Goal: Check status: Check status

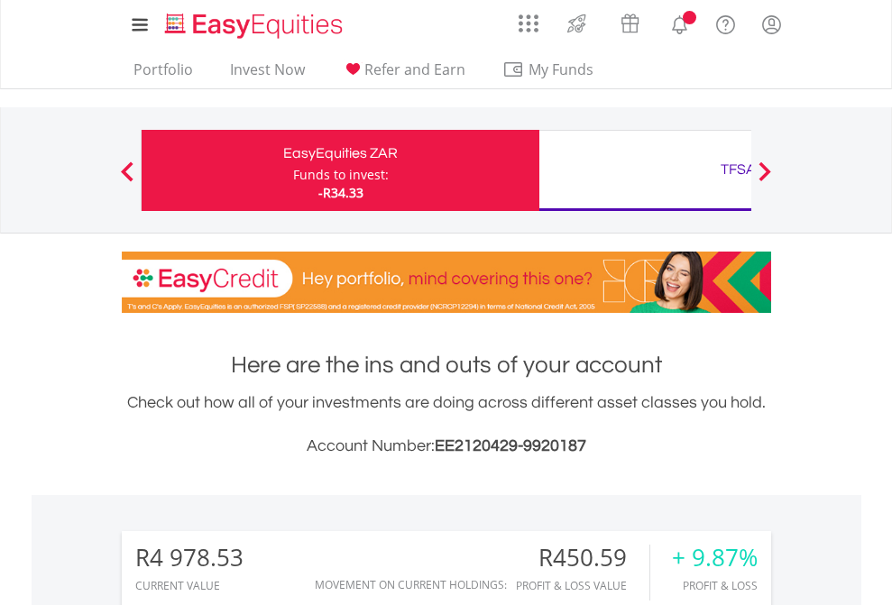
scroll to position [173, 283]
click at [293, 170] on div "Funds to invest:" at bounding box center [341, 175] width 96 height 18
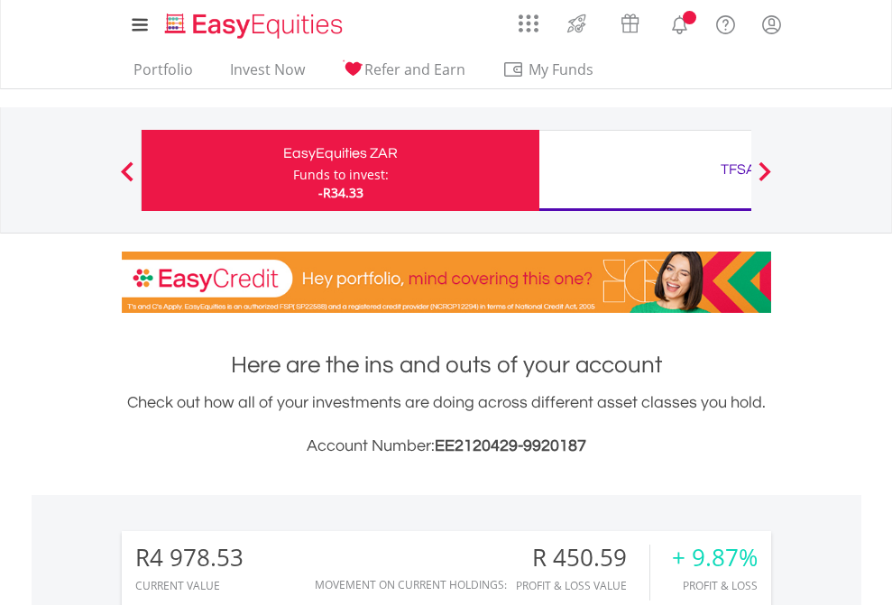
scroll to position [1455, 0]
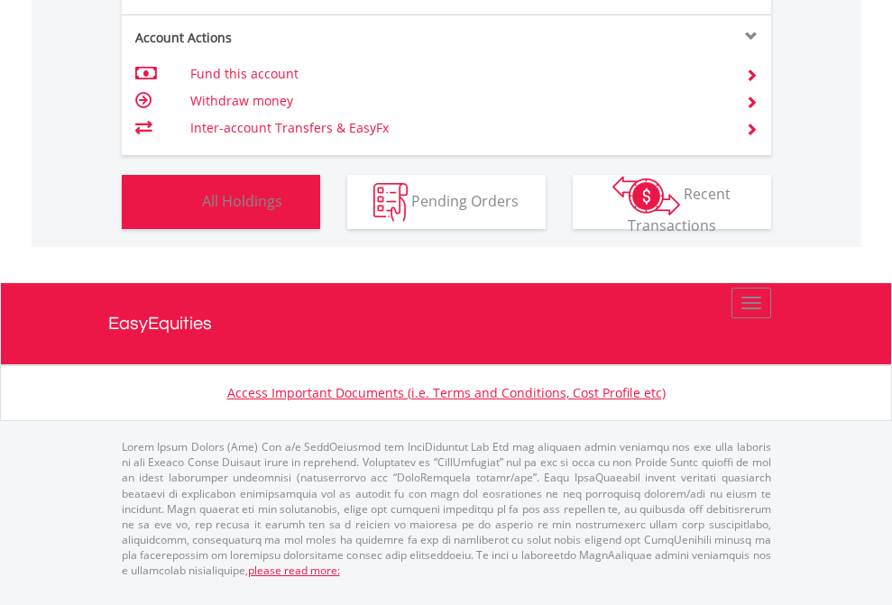
click at [202, 210] on span "All Holdings" at bounding box center [242, 200] width 80 height 20
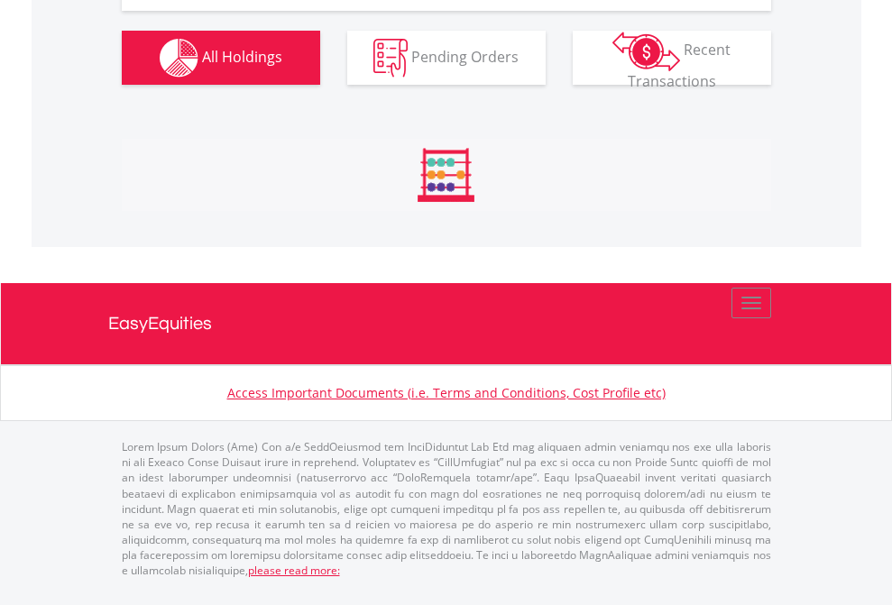
scroll to position [2114, 0]
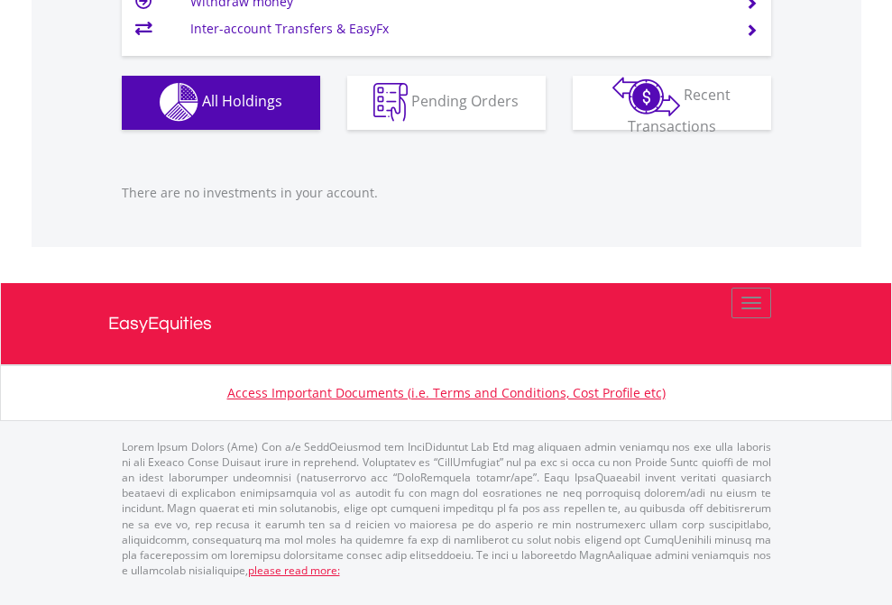
scroll to position [173, 283]
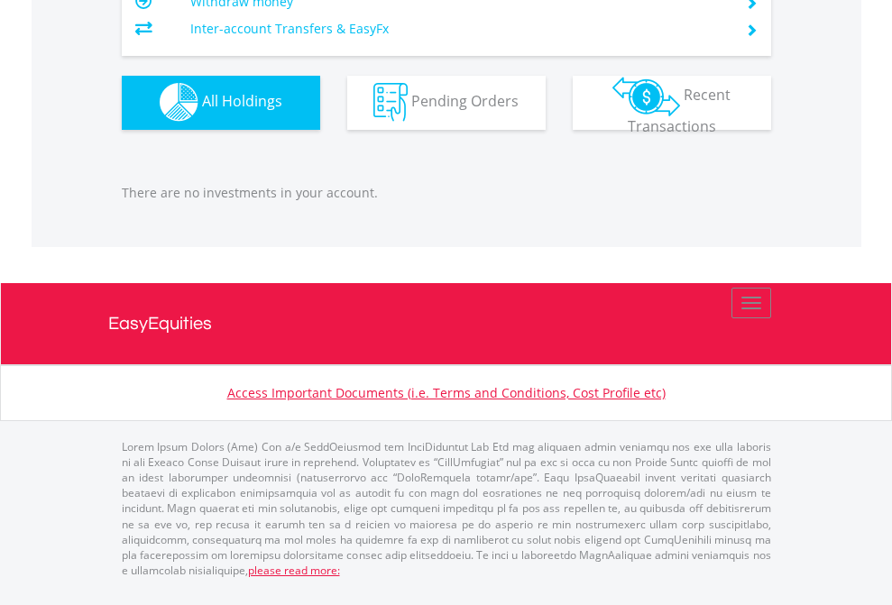
scroll to position [1786, 0]
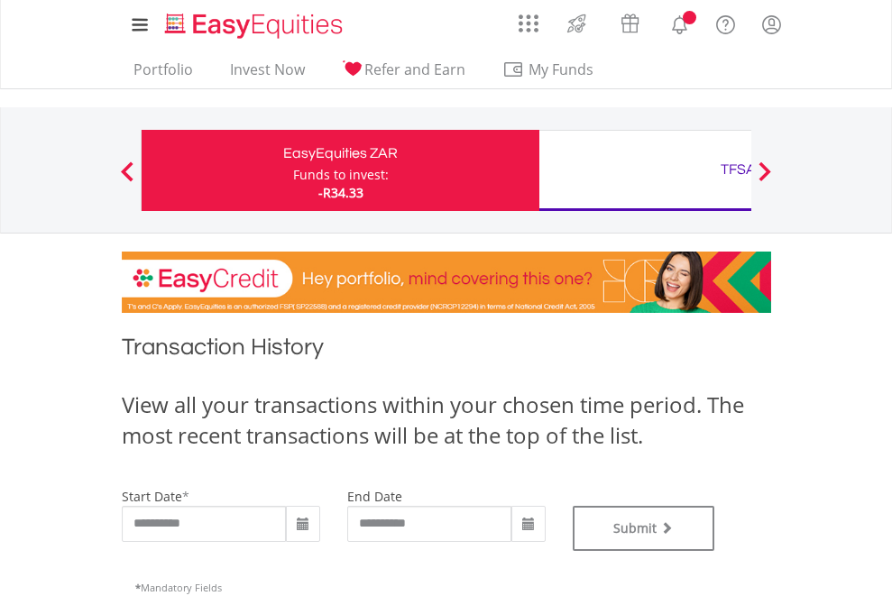
type input "**********"
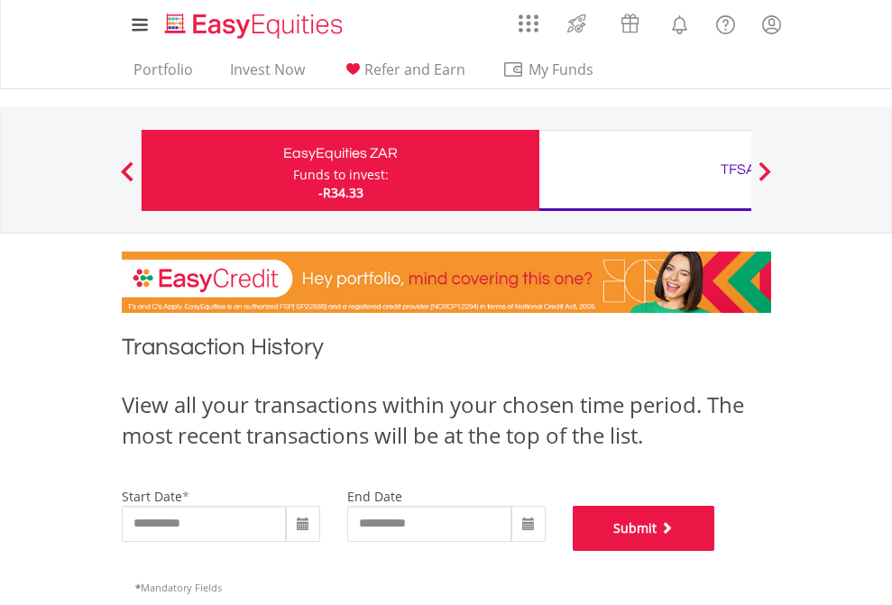
click at [715, 551] on button "Submit" at bounding box center [644, 528] width 143 height 45
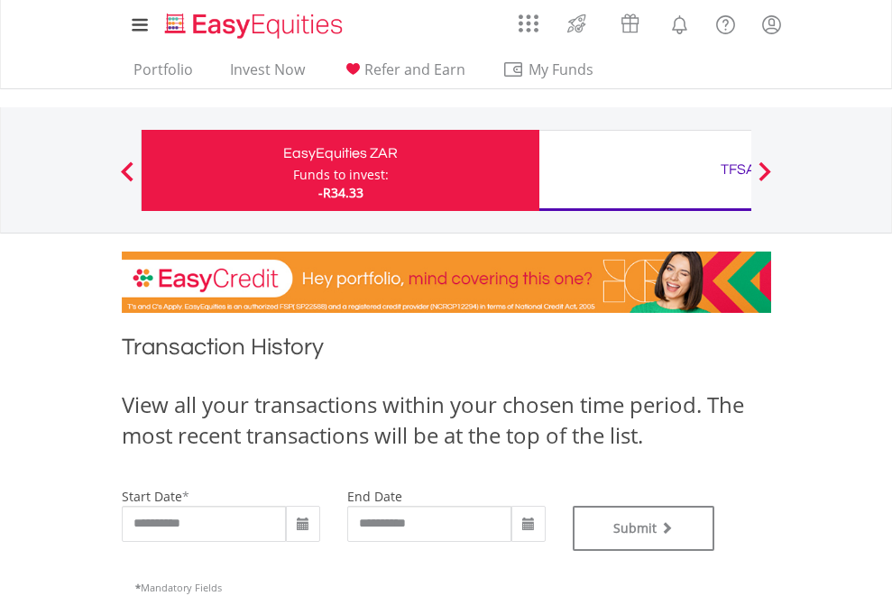
click at [645, 170] on div "TFSA" at bounding box center [738, 169] width 376 height 25
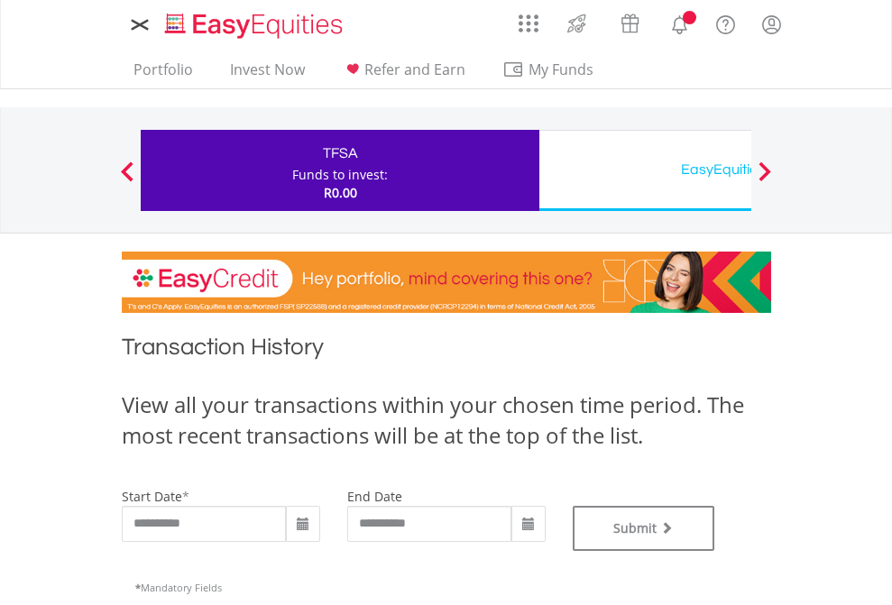
type input "**********"
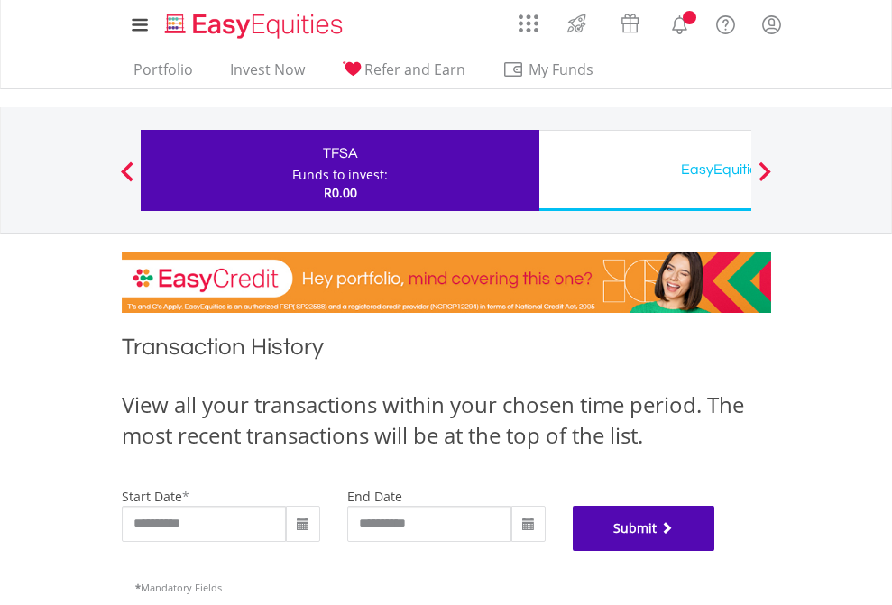
click at [715, 551] on button "Submit" at bounding box center [644, 528] width 143 height 45
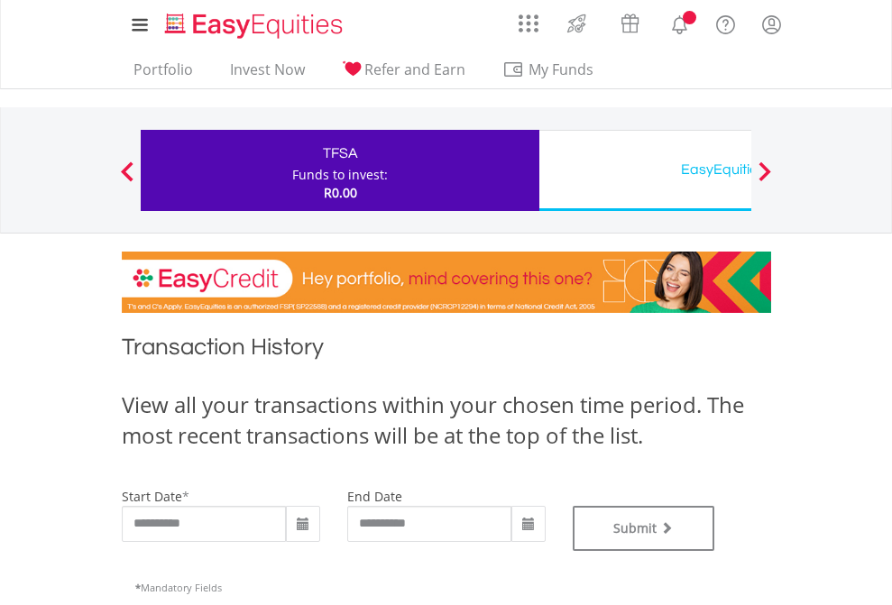
click at [645, 170] on div "EasyEquities USD" at bounding box center [738, 169] width 376 height 25
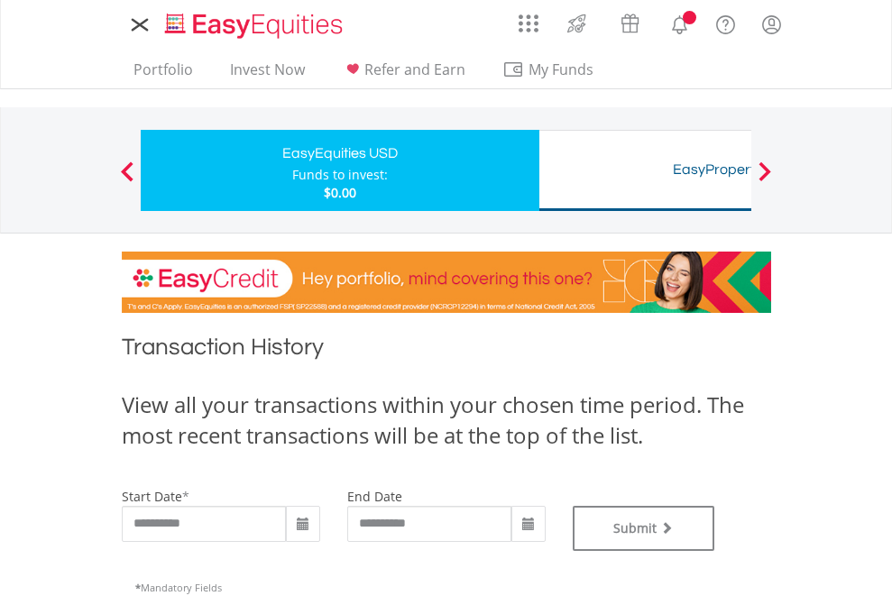
type input "**********"
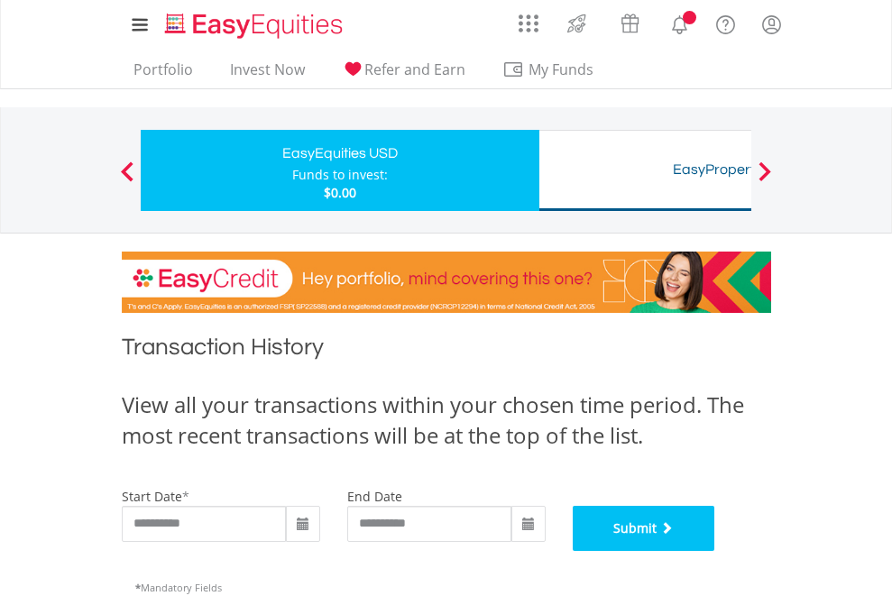
click at [715, 551] on button "Submit" at bounding box center [644, 528] width 143 height 45
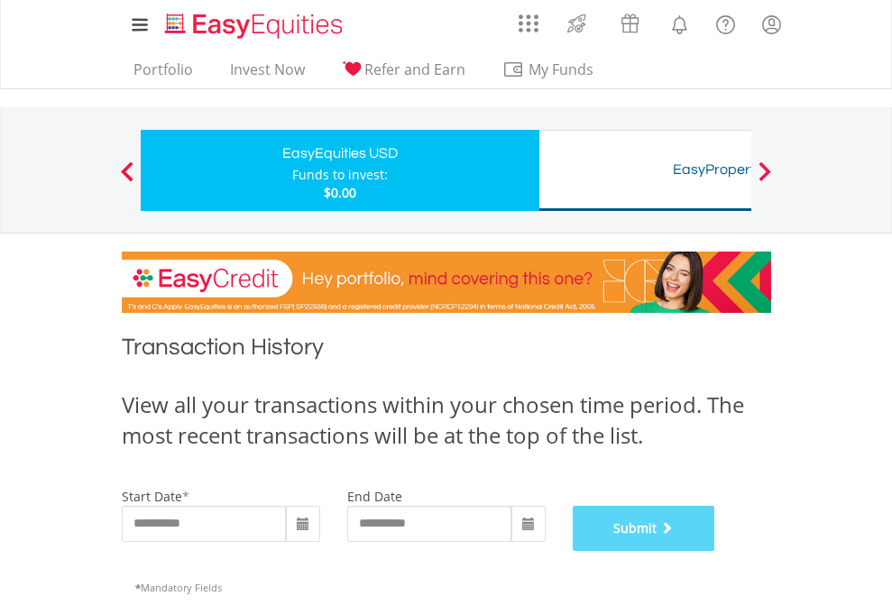
scroll to position [732, 0]
